Goal: Task Accomplishment & Management: Use online tool/utility

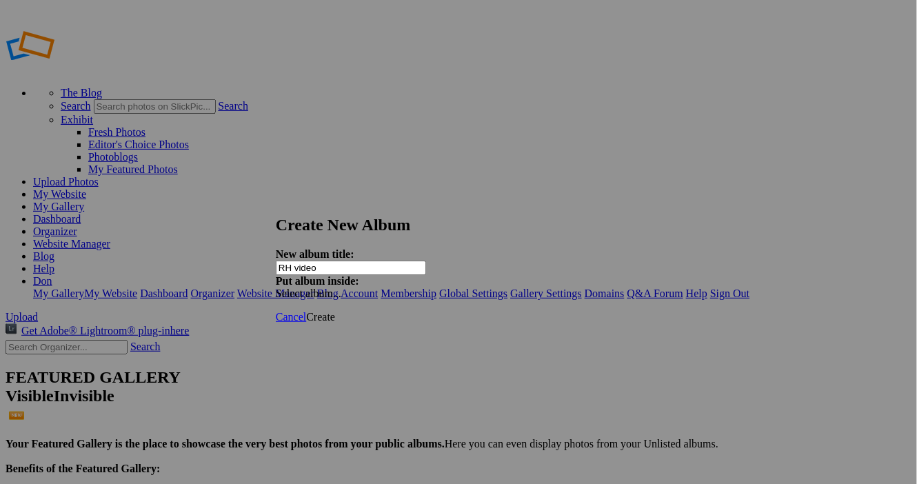
type input "RH video"
click at [276, 287] on span at bounding box center [276, 293] width 0 height 12
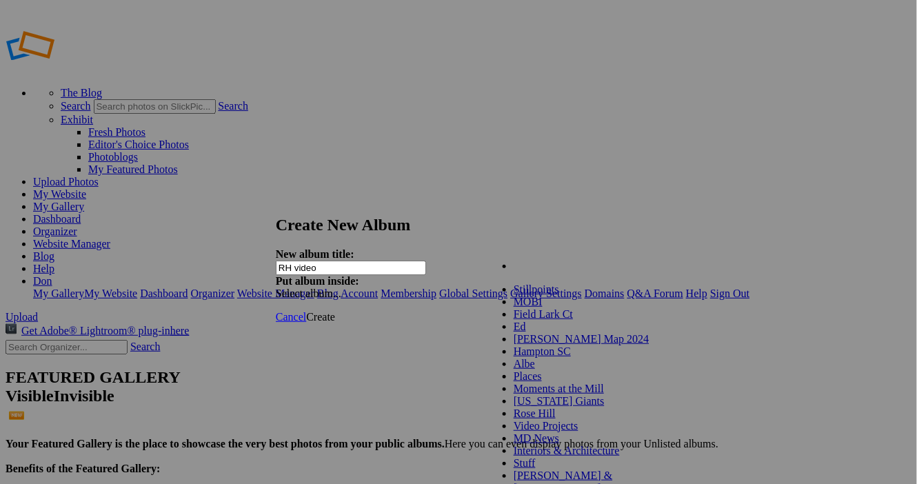
scroll to position [135, 0]
click at [549, 407] on link "Rose Hill" at bounding box center [534, 413] width 42 height 12
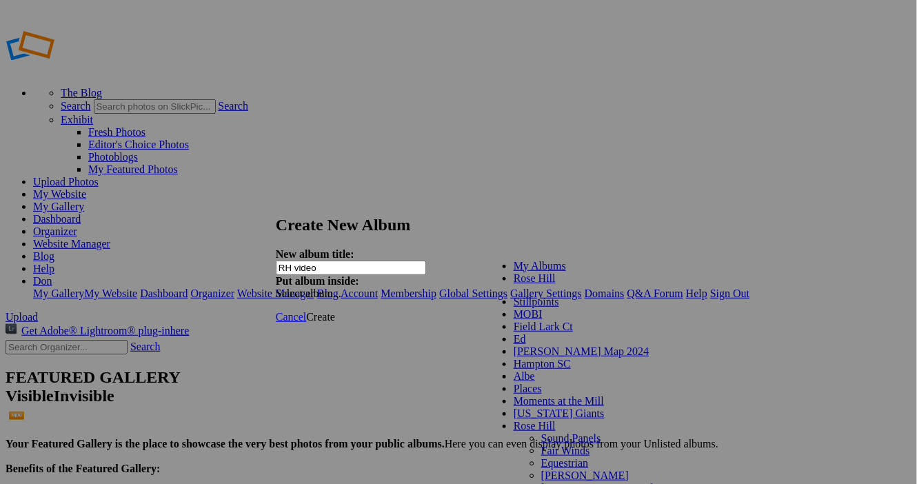
click at [641, 311] on div "Cancel Create" at bounding box center [458, 317] width 365 height 12
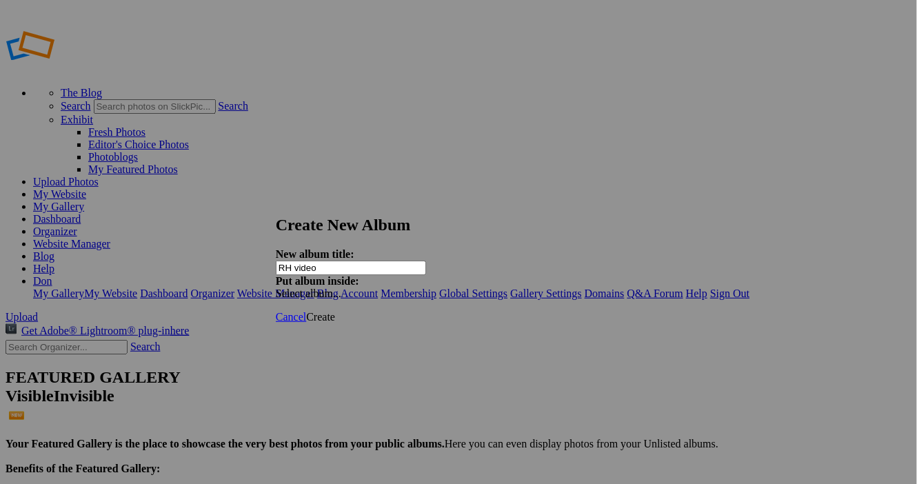
click at [420, 287] on div "Select album..." at bounding box center [348, 293] width 145 height 12
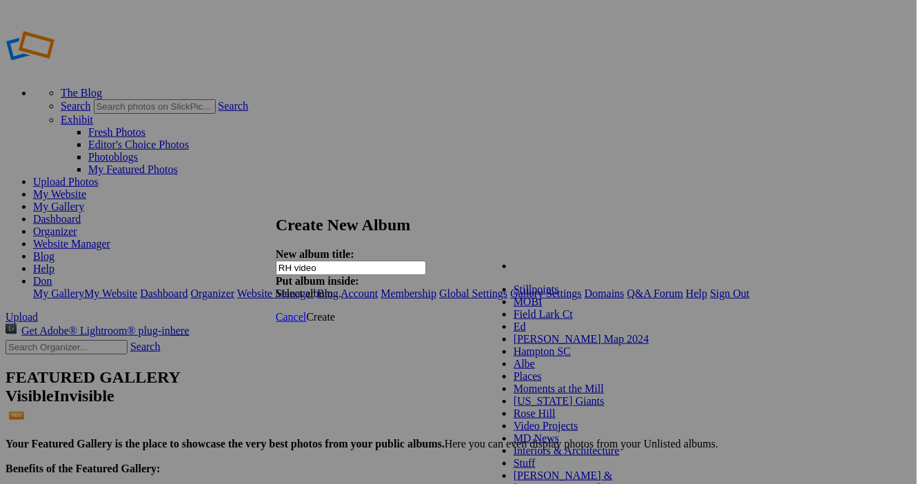
scroll to position [147, 0]
click at [556, 407] on link "Rose Hill" at bounding box center [534, 413] width 42 height 12
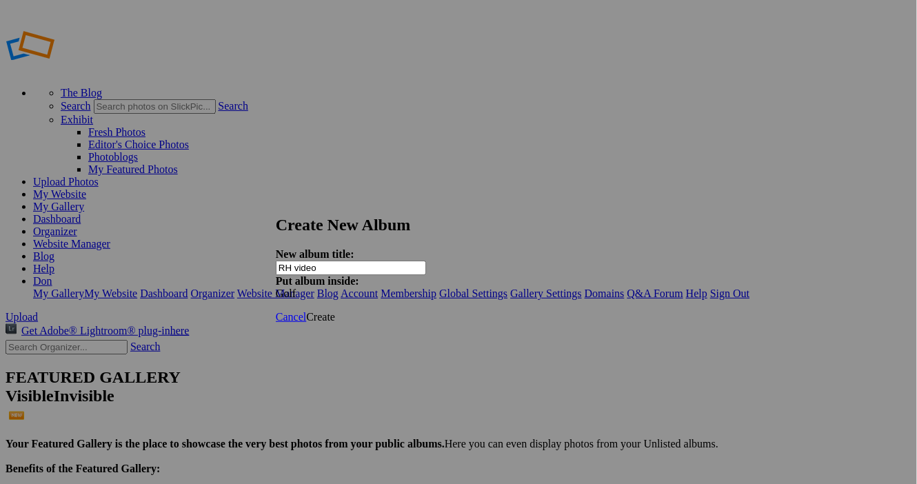
click at [335, 311] on span "Create" at bounding box center [320, 317] width 29 height 12
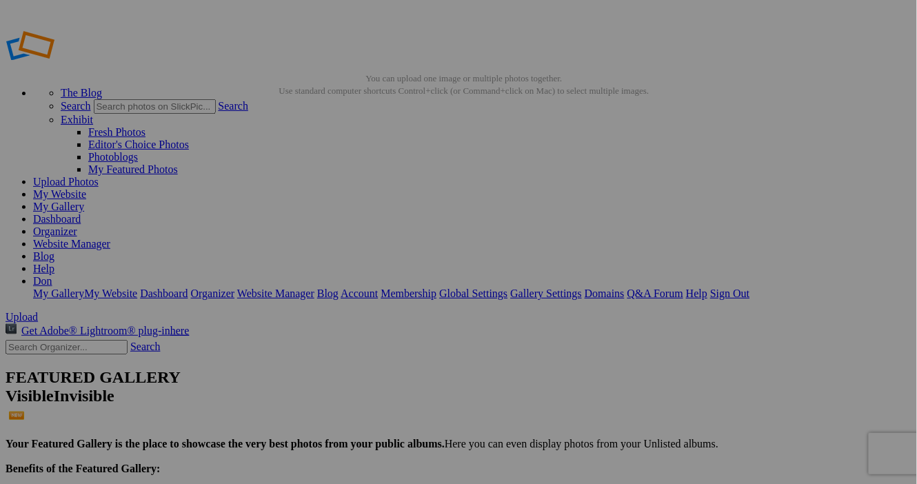
type input "RH video"
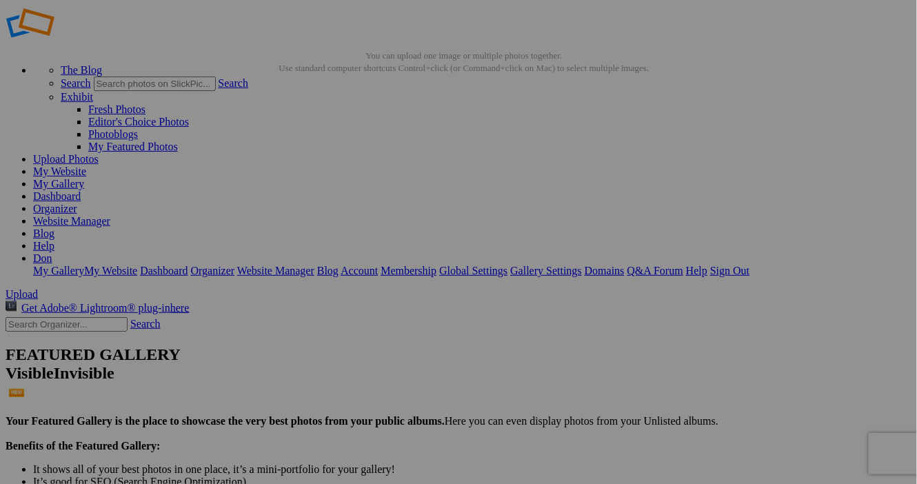
scroll to position [23, 0]
